Goal: Task Accomplishment & Management: Manage account settings

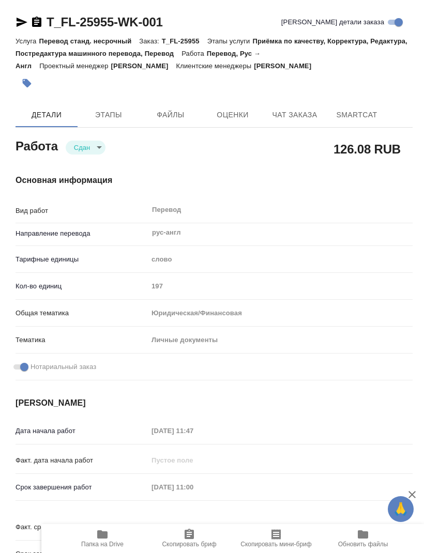
click at [21, 24] on icon "button" at bounding box center [22, 22] width 11 height 9
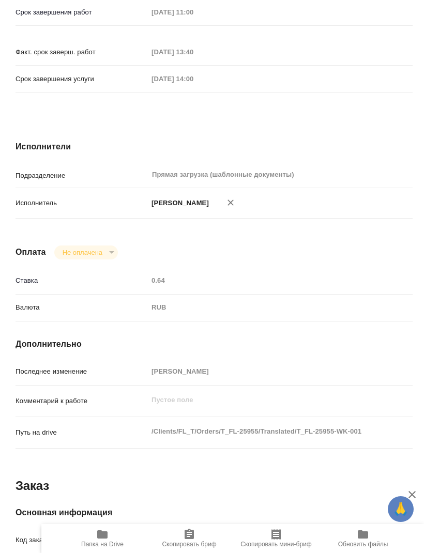
scroll to position [455, 0]
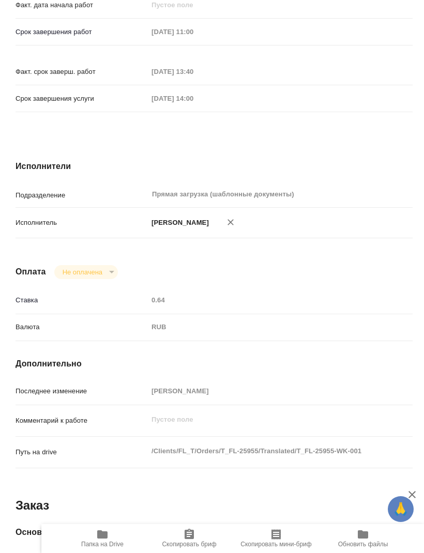
click at [161, 228] on p "Долгова Ксения" at bounding box center [178, 223] width 61 height 10
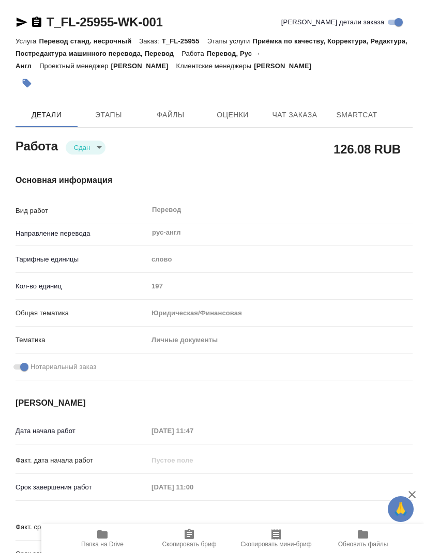
scroll to position [0, 0]
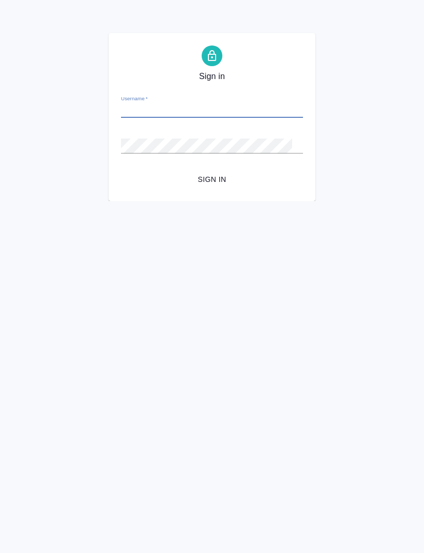
scroll to position [1, 0]
click at [146, 103] on input "Username   *" at bounding box center [212, 110] width 182 height 14
type input "k.dolgova@awatera.com"
click at [211, 178] on button "Sign in" at bounding box center [212, 179] width 182 height 19
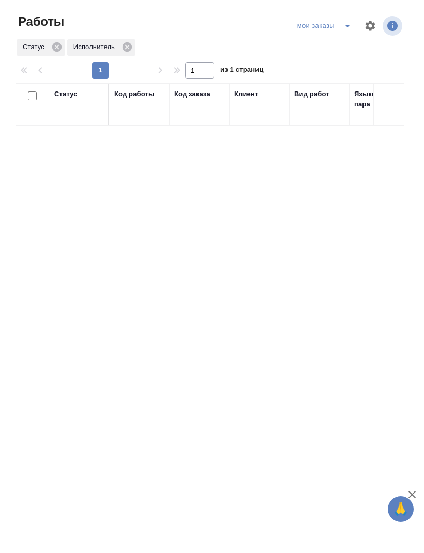
click at [322, 27] on div "мои заказы" at bounding box center [325, 26] width 63 height 17
click at [334, 26] on div "мои заказы" at bounding box center [325, 26] width 63 height 17
click at [343, 27] on icon "split button" at bounding box center [347, 26] width 12 height 12
click at [299, 48] on li "Стандартные настройки" at bounding box center [324, 46] width 99 height 17
